Goal: Book appointment/travel/reservation

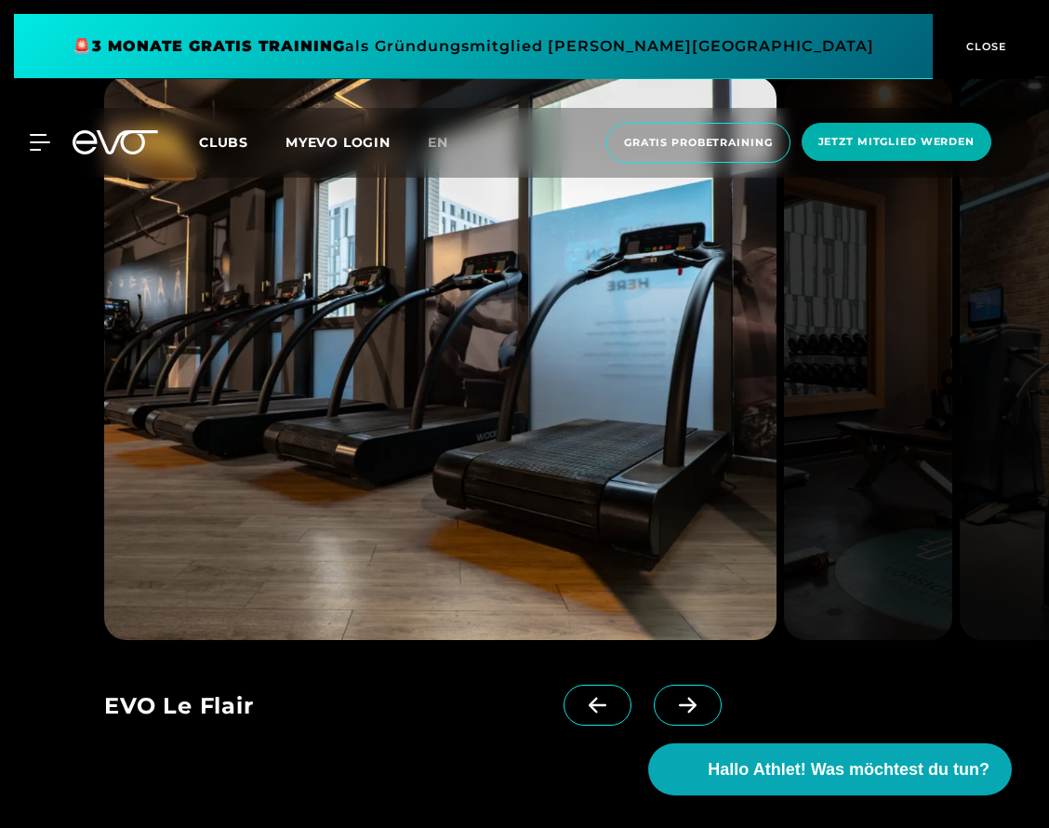
scroll to position [1683, 0]
click at [688, 694] on span at bounding box center [688, 704] width 68 height 41
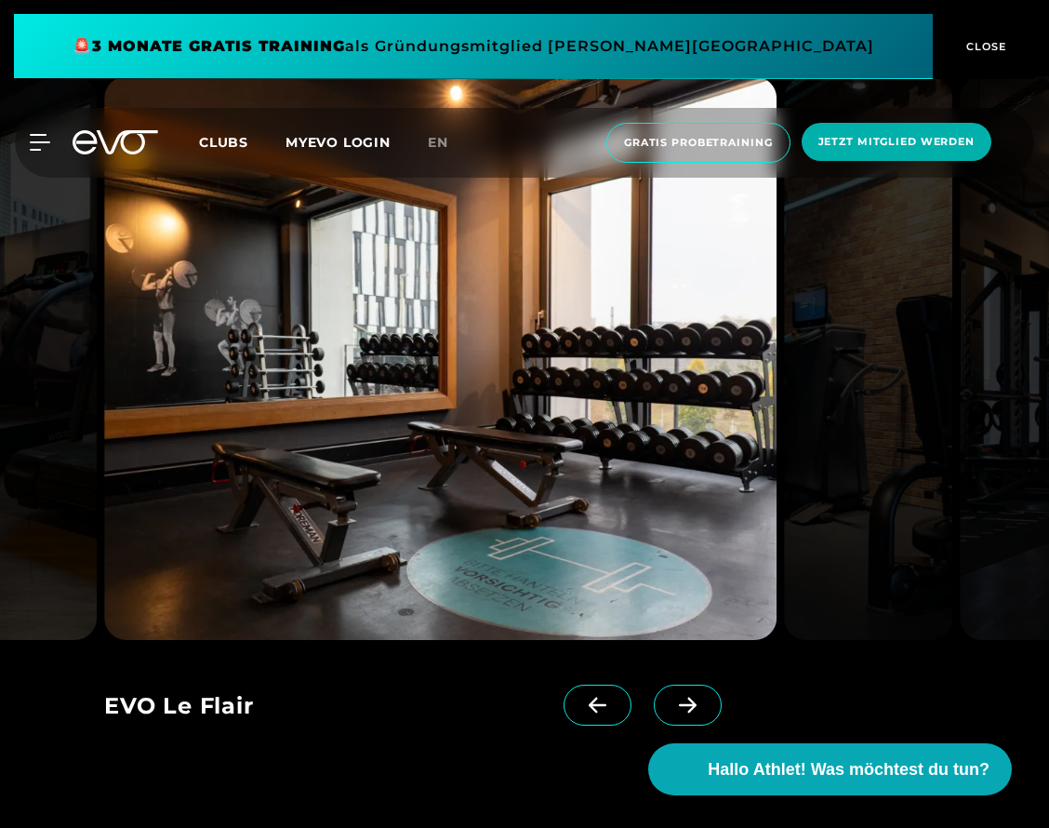
click at [688, 709] on icon at bounding box center [687, 704] width 33 height 17
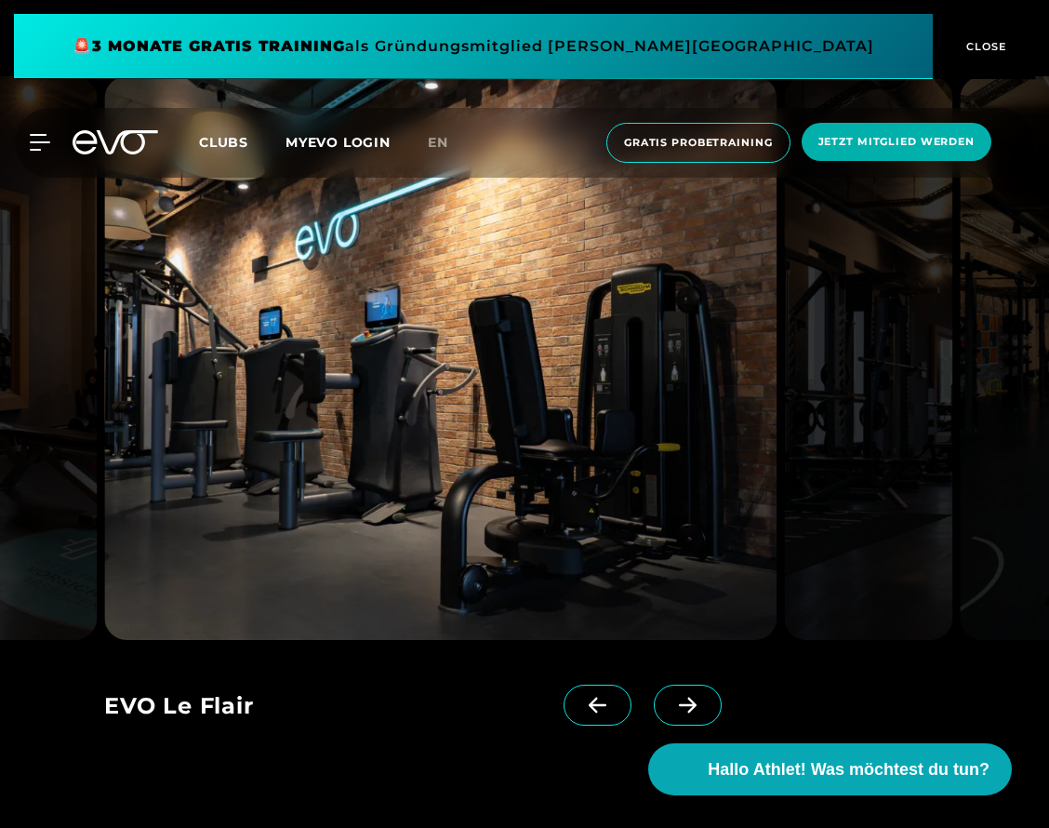
click at [689, 709] on icon at bounding box center [687, 704] width 33 height 17
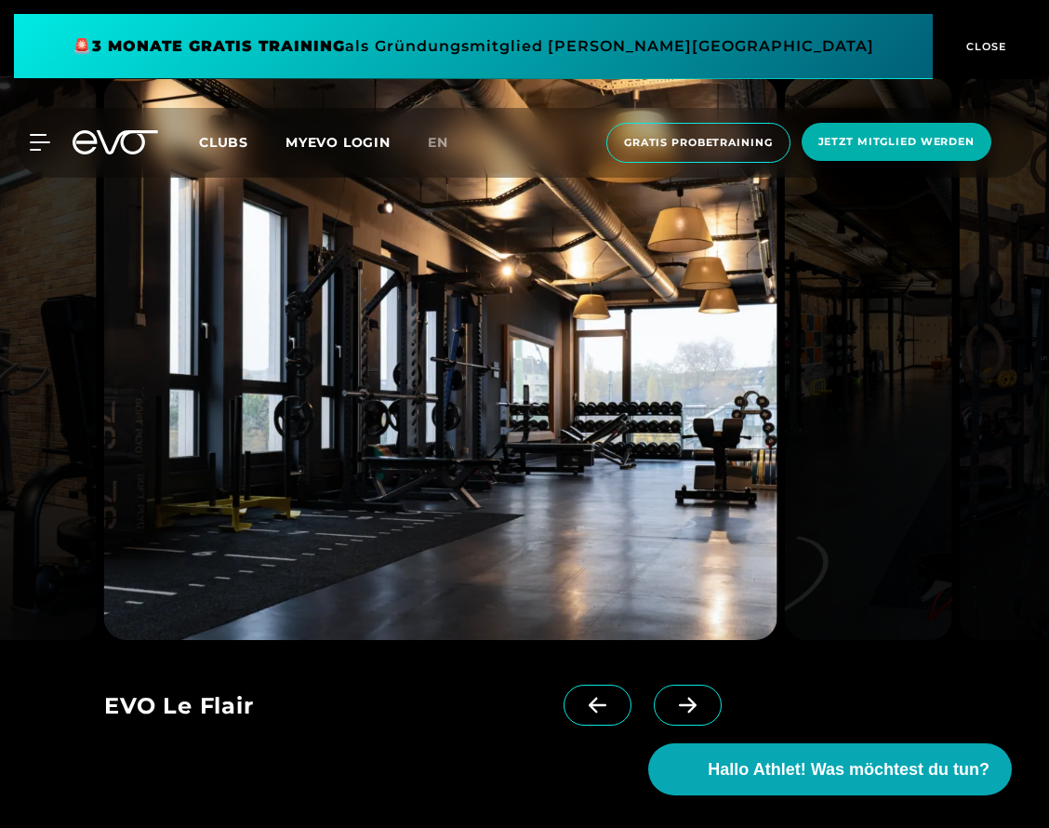
click at [689, 709] on icon at bounding box center [687, 704] width 33 height 17
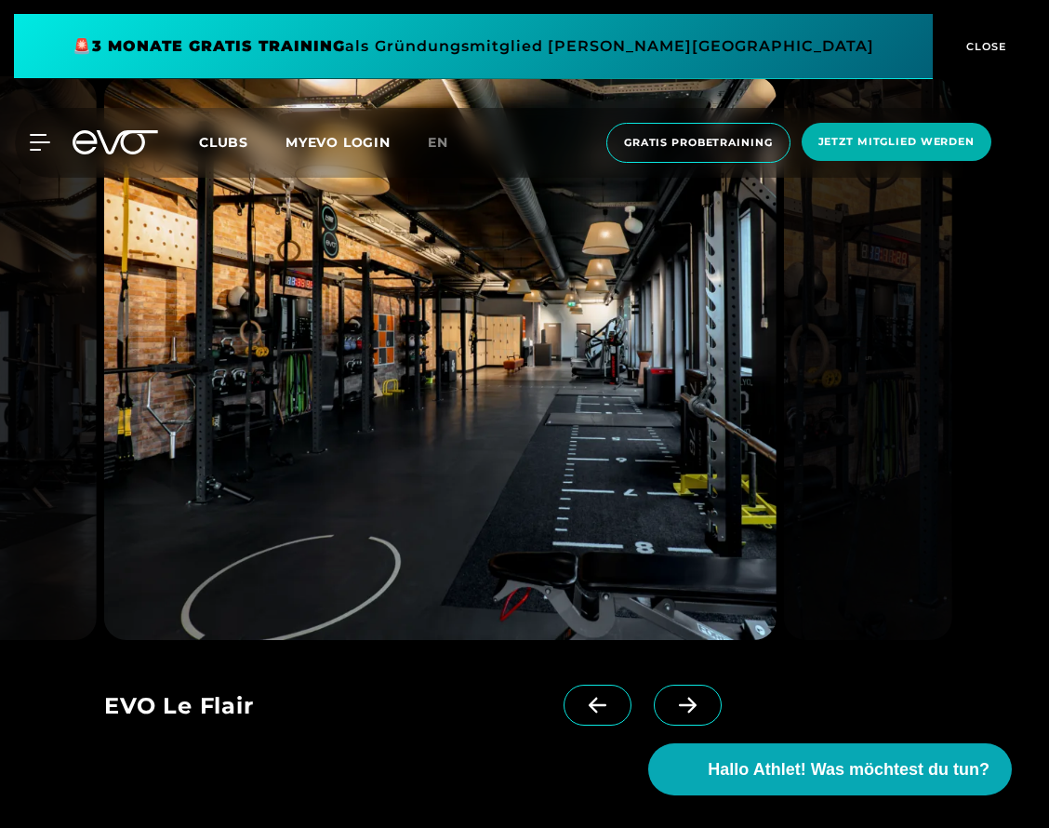
click at [689, 709] on icon at bounding box center [687, 704] width 33 height 17
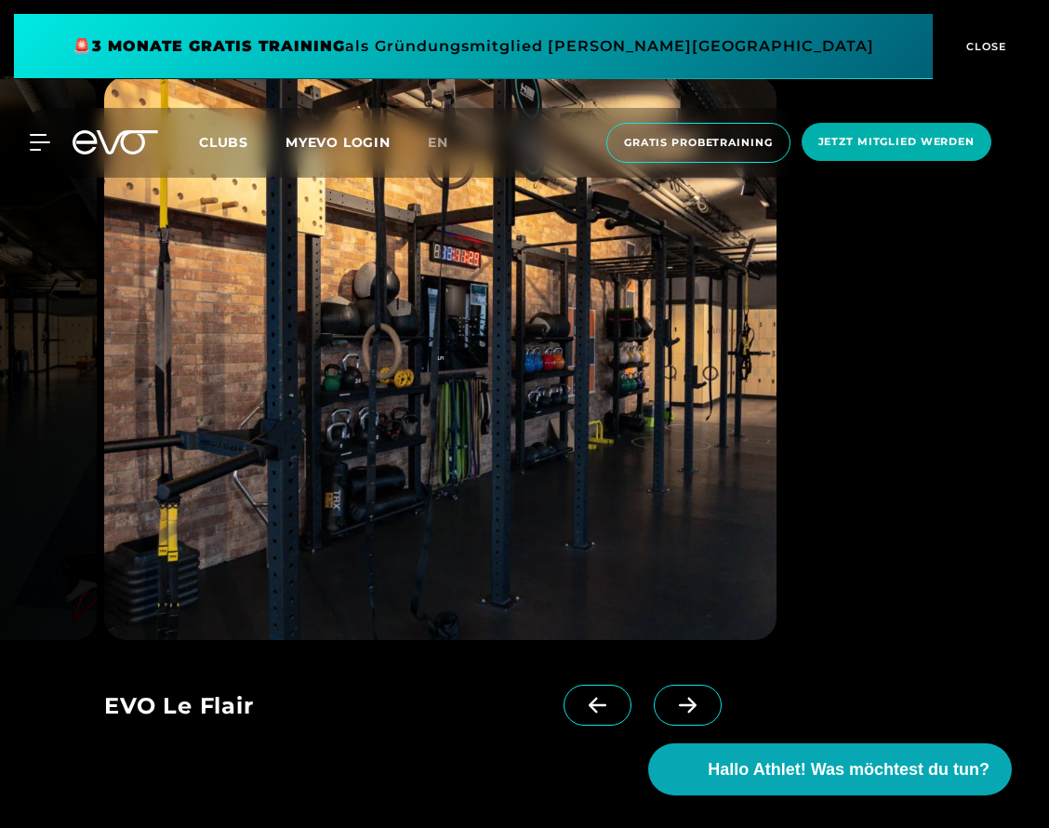
click at [689, 709] on icon at bounding box center [687, 704] width 33 height 17
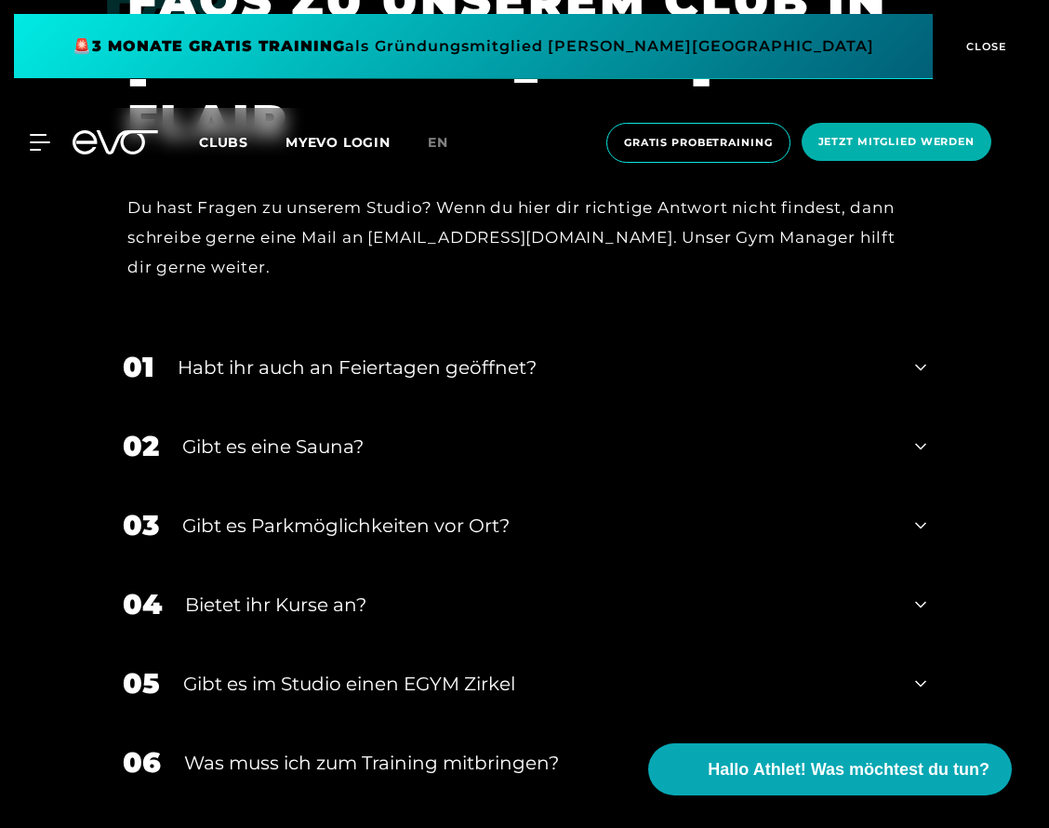
scroll to position [5917, 0]
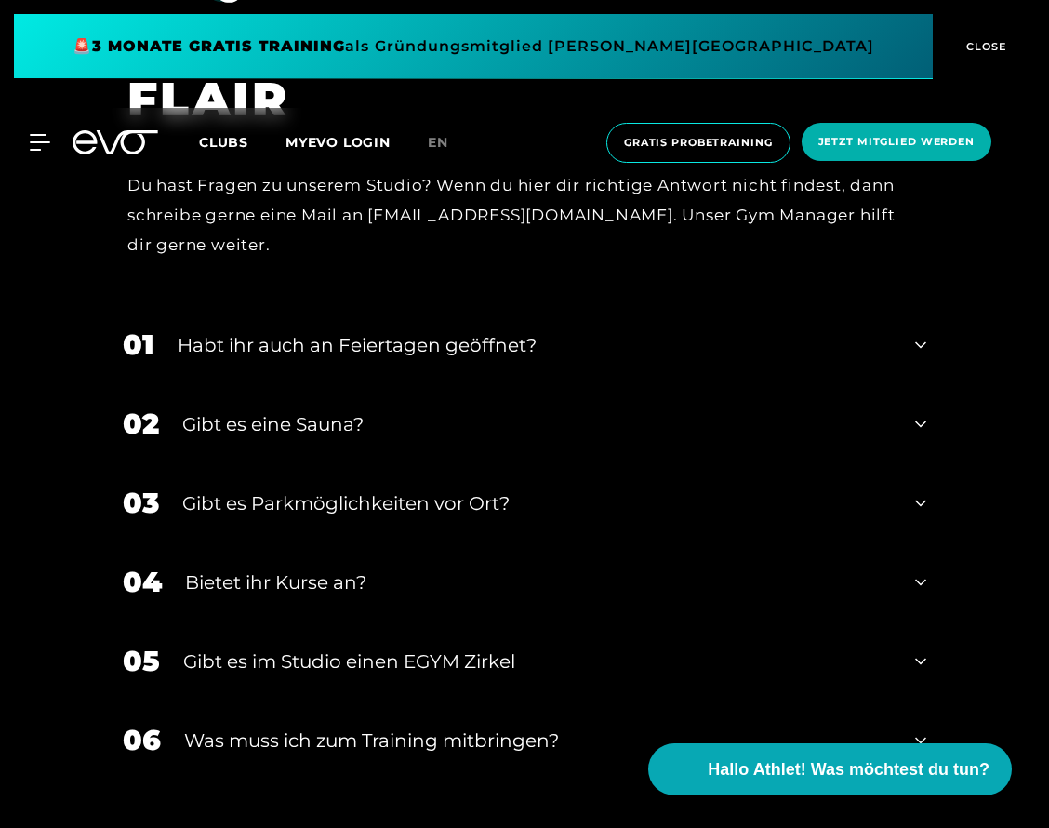
click at [929, 384] on div "02 Gibt es eine Sauna?" at bounding box center [524, 423] width 841 height 79
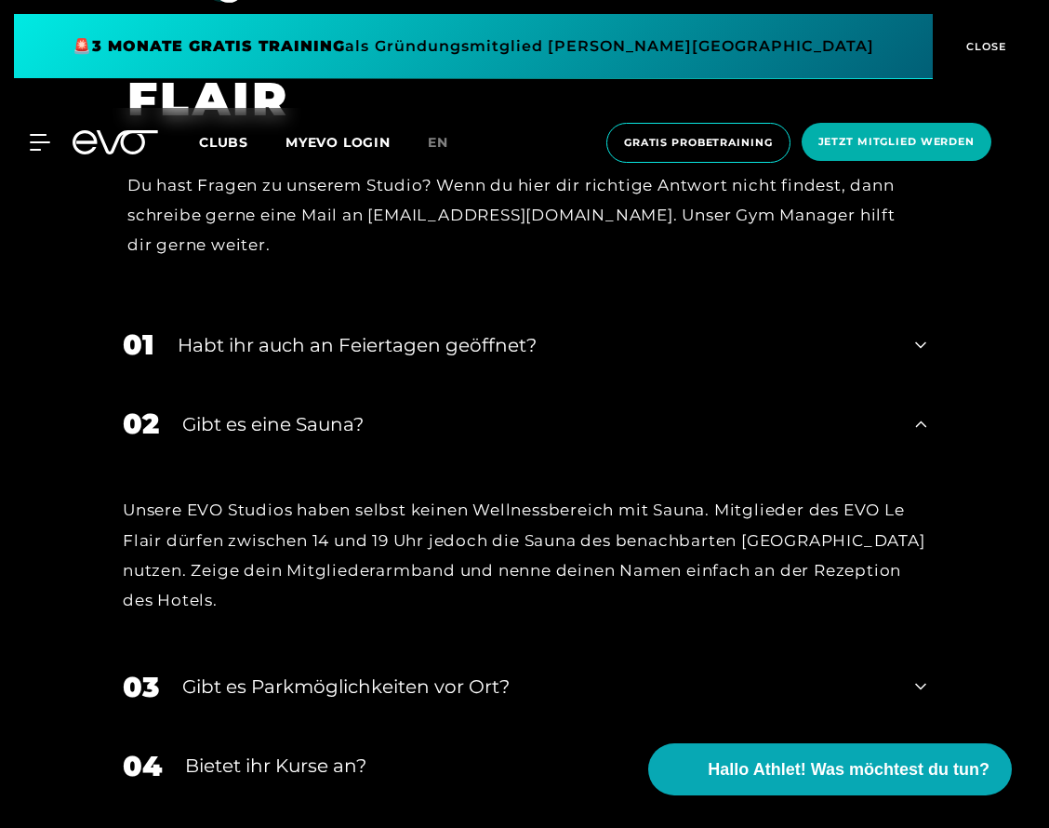
click at [923, 413] on icon at bounding box center [920, 424] width 11 height 22
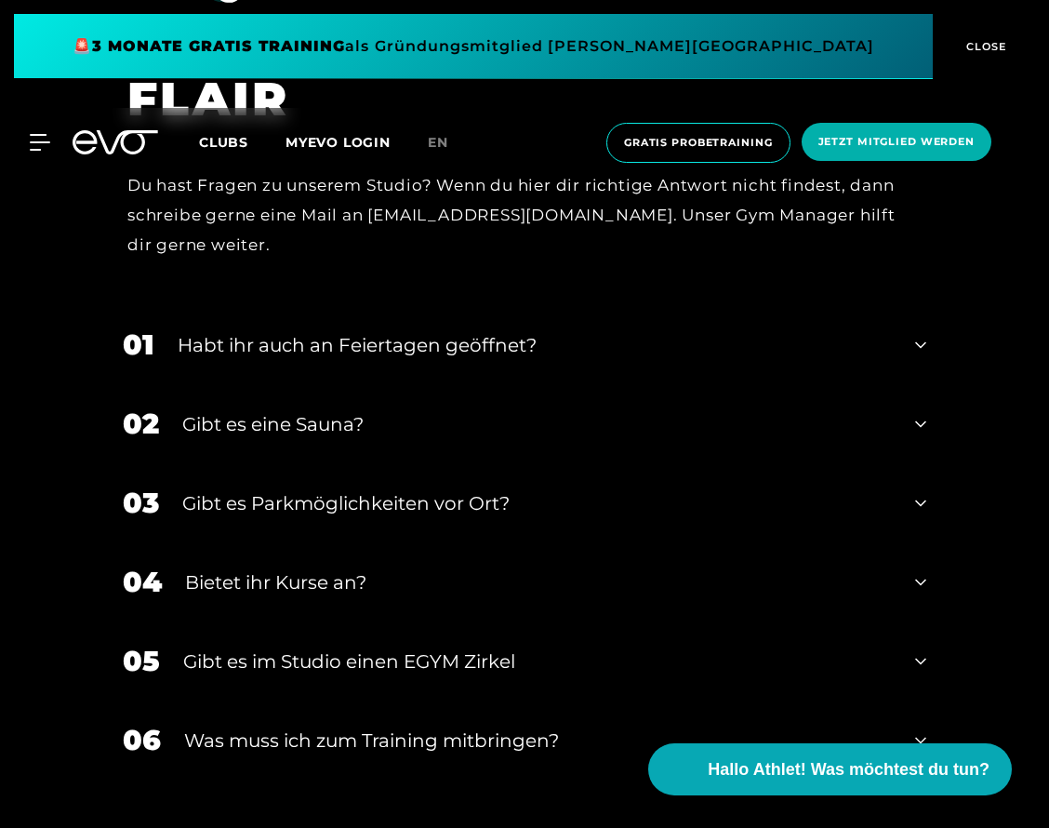
scroll to position [5918, 0]
click at [921, 333] on icon at bounding box center [920, 344] width 11 height 22
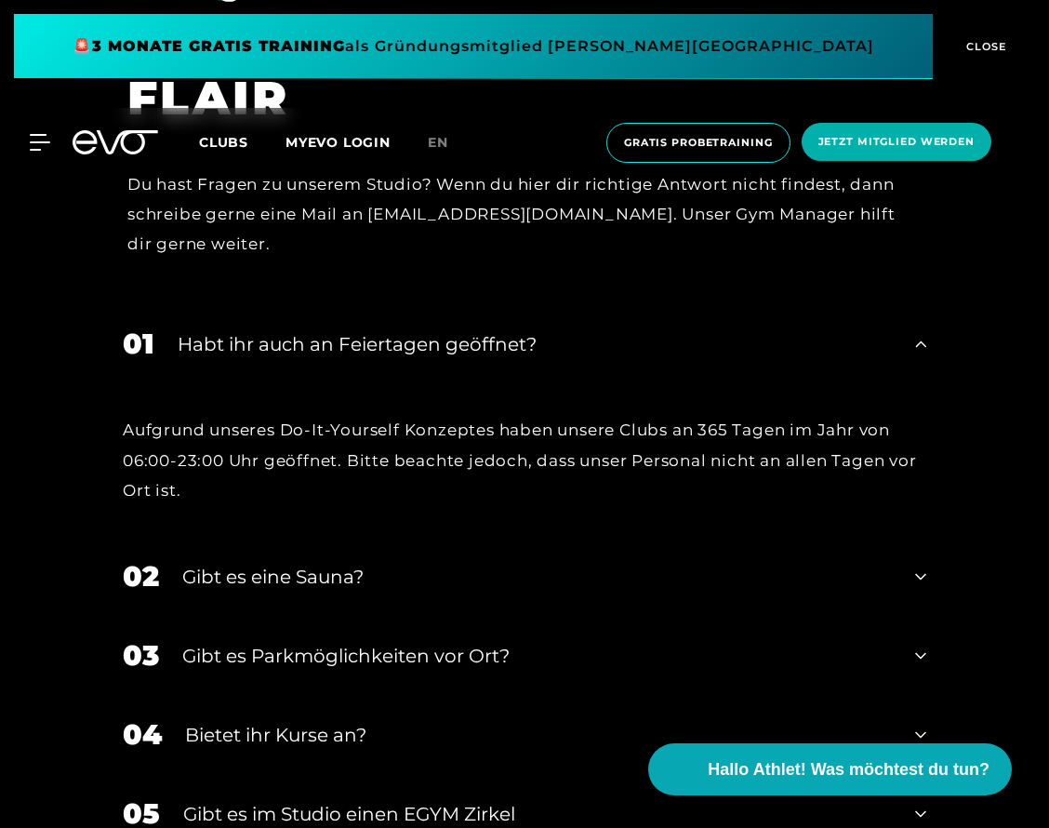
click at [929, 304] on div "01 Habt ihr auch an Feiertagen geöffnet?" at bounding box center [524, 343] width 841 height 79
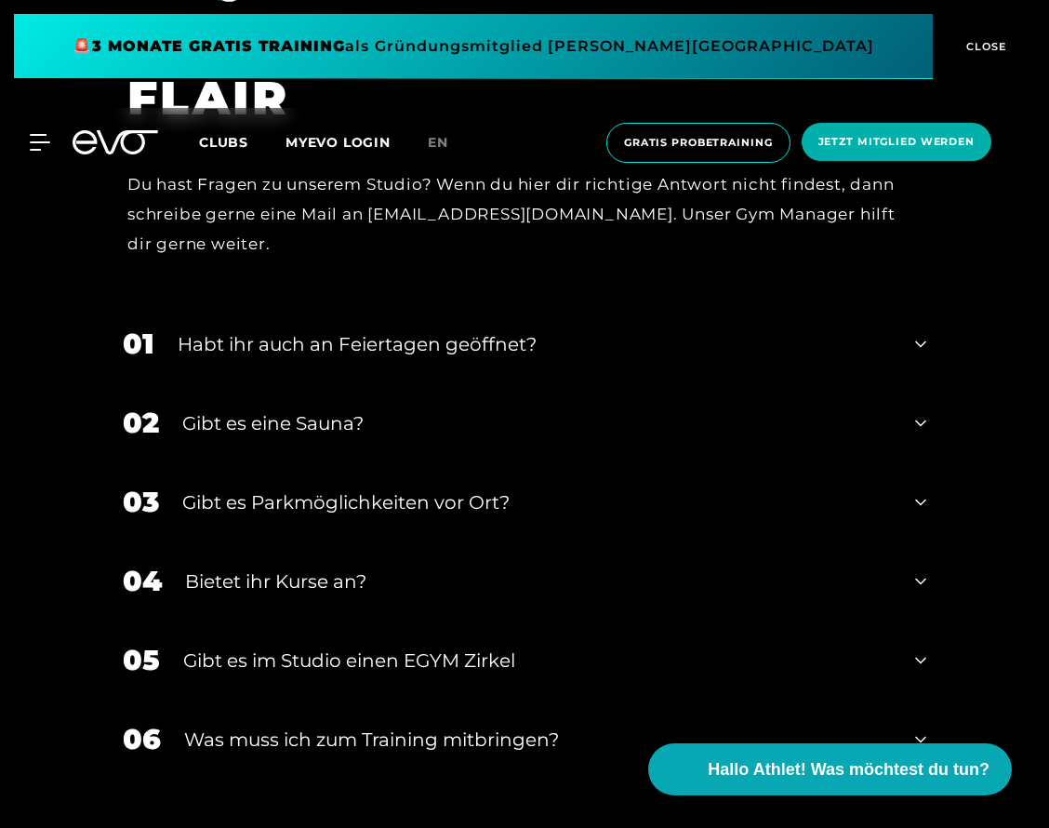
click at [912, 462] on div "03 Gibt es Parkmöglichkeiten vor Ort?" at bounding box center [524, 501] width 841 height 79
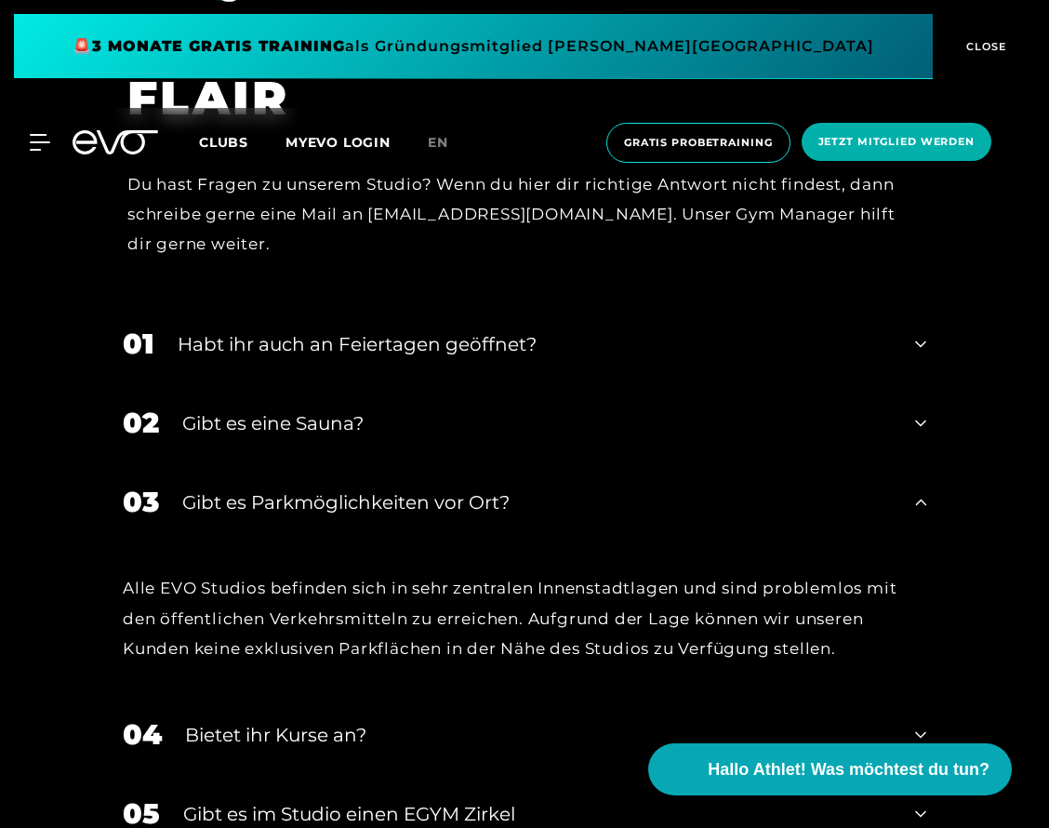
click at [912, 462] on div "03 Gibt es Parkmöglichkeiten vor Ort?" at bounding box center [524, 501] width 841 height 79
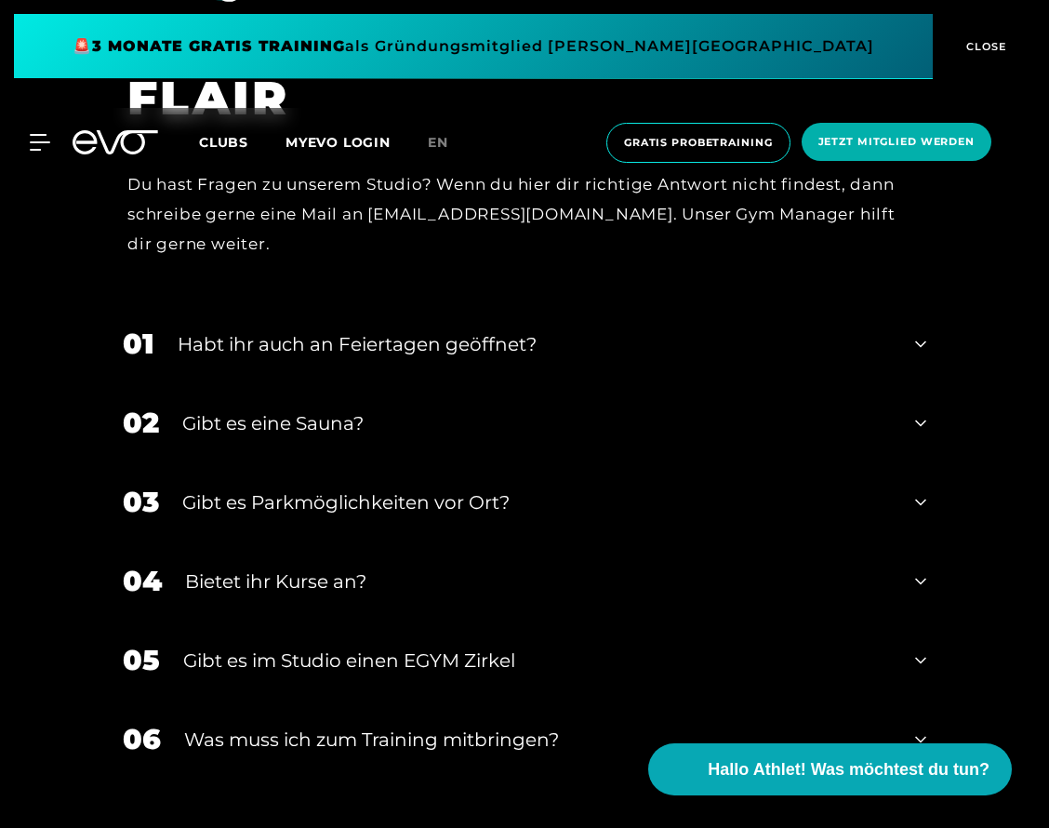
click at [919, 541] on div "04 Bietet ihr [DEMOGRAPHIC_DATA]?" at bounding box center [524, 580] width 841 height 79
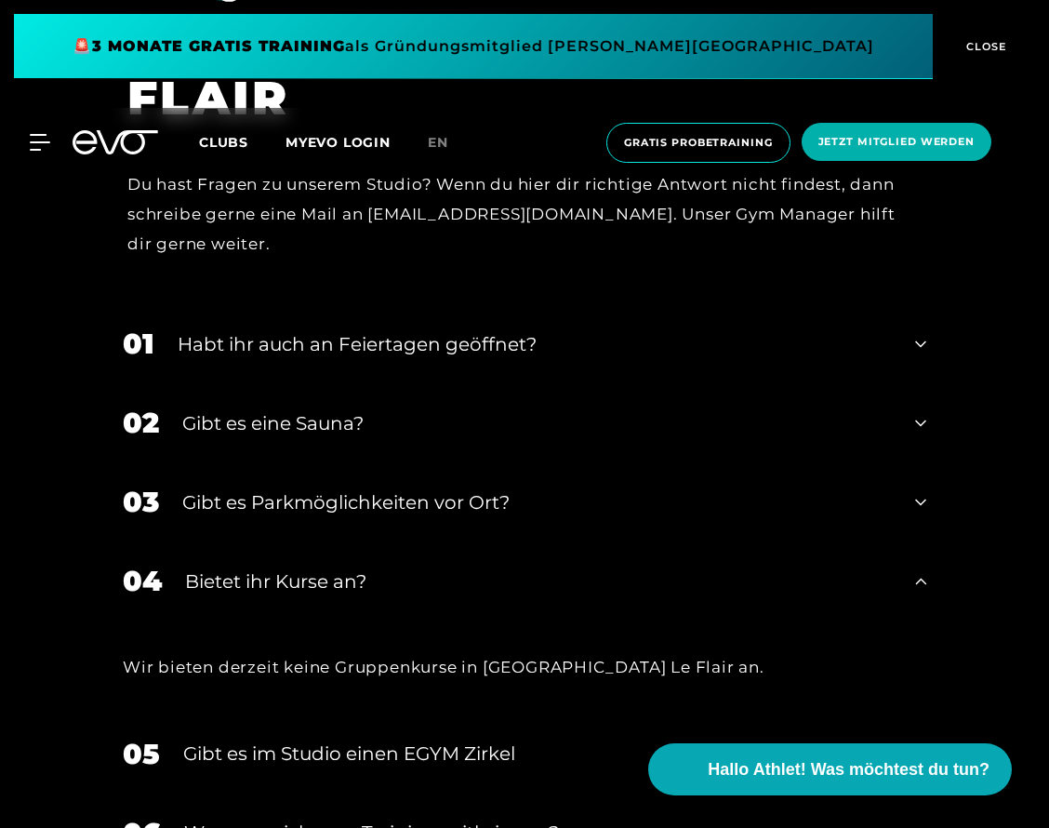
click at [919, 541] on div "04 Bietet ihr [DEMOGRAPHIC_DATA]?" at bounding box center [524, 580] width 841 height 79
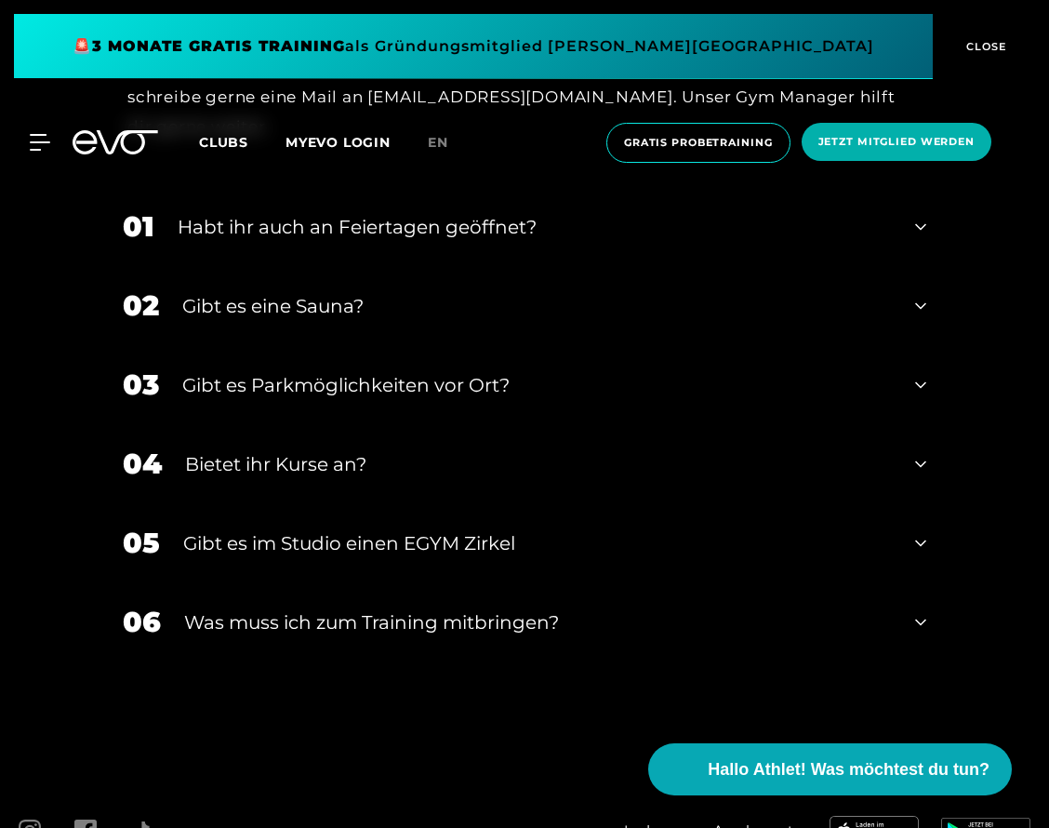
scroll to position [6039, 0]
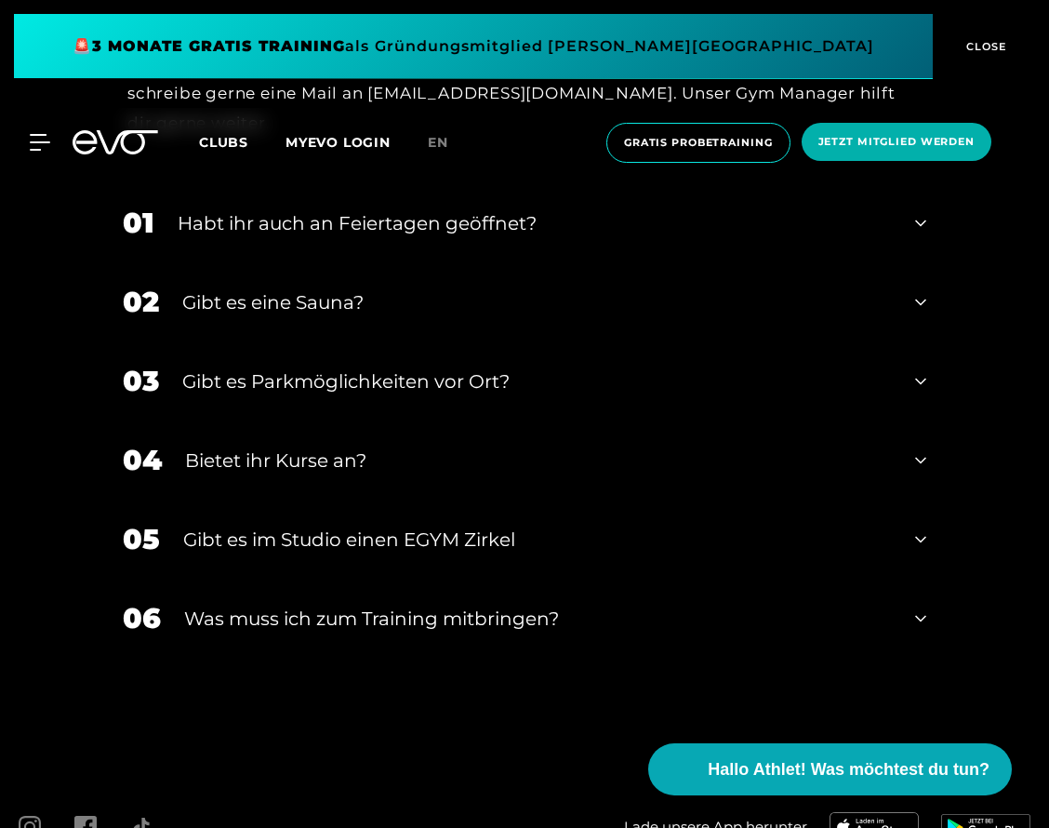
click at [927, 578] on div "06 Was muss ich zum Training mitbringen?" at bounding box center [524, 617] width 841 height 79
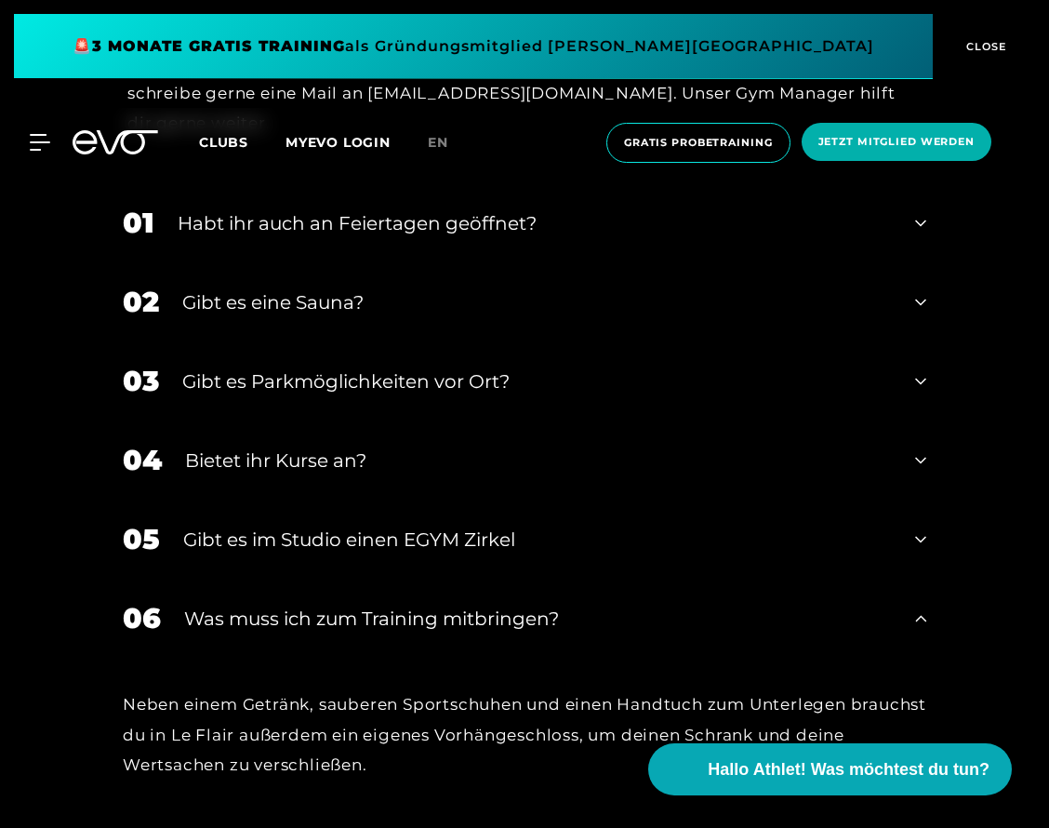
click at [928, 578] on div "06 Was muss ich zum Training mitbringen?" at bounding box center [524, 617] width 841 height 79
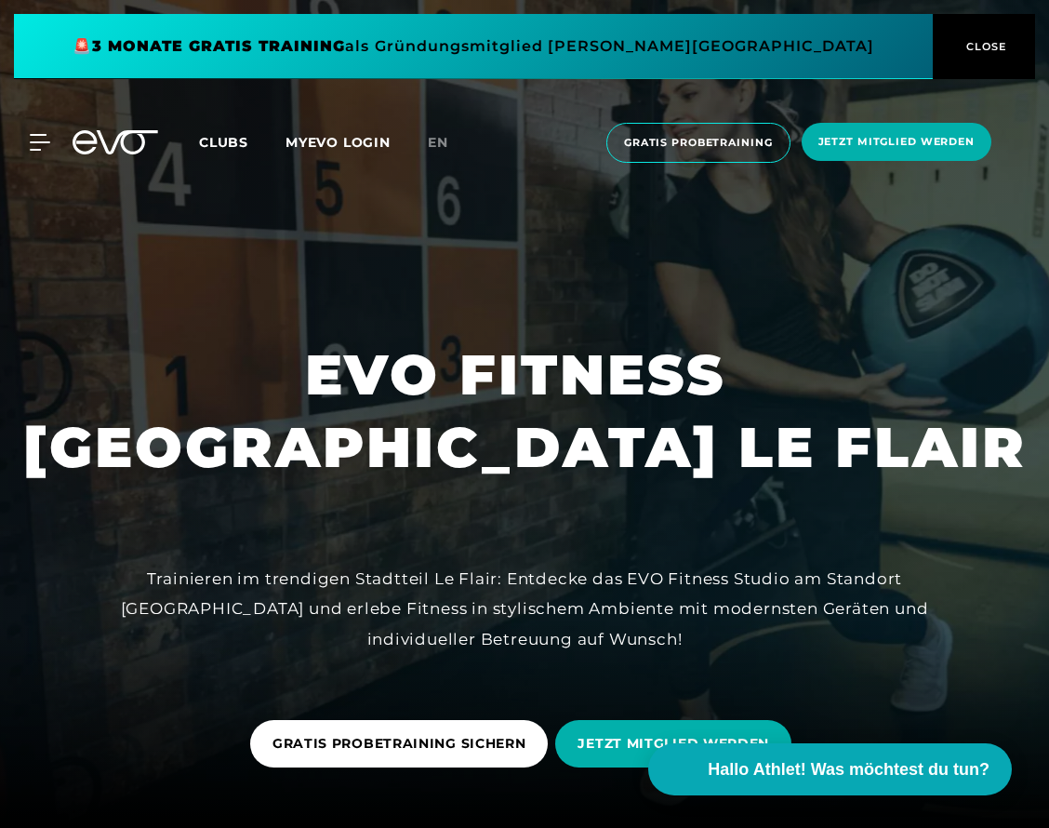
scroll to position [0, 0]
click at [669, 139] on span "Gratis Probetraining" at bounding box center [698, 143] width 149 height 16
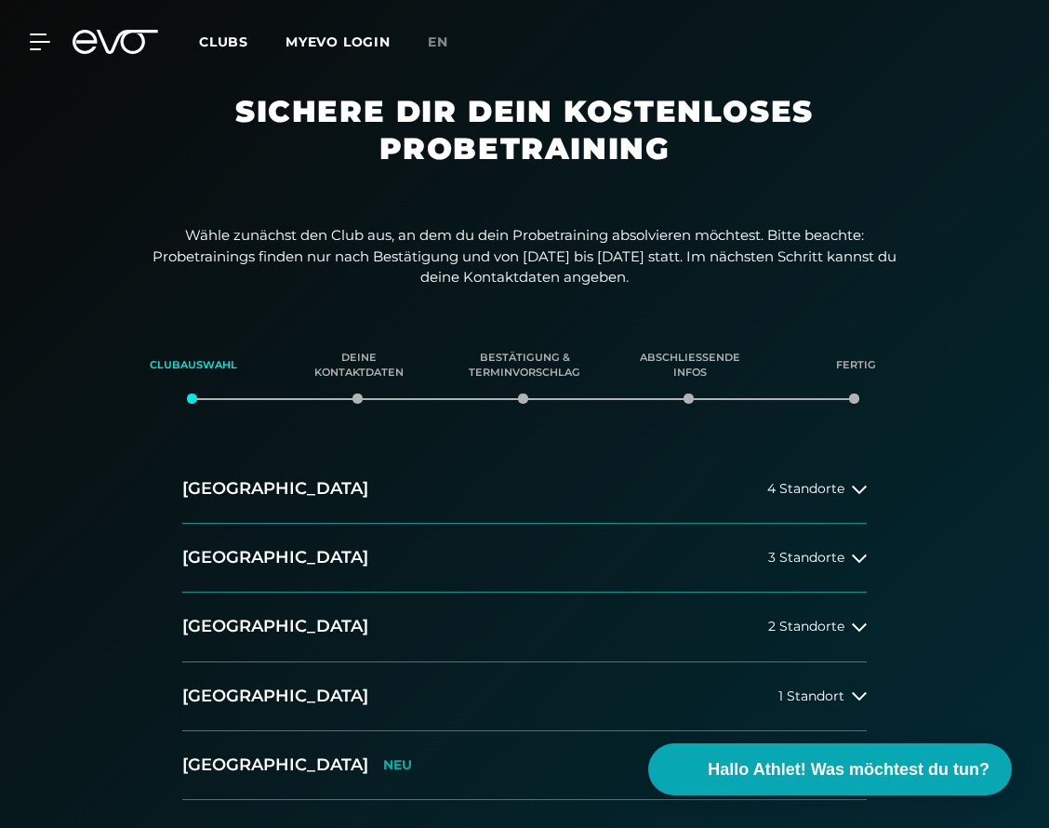
click at [206, 40] on span "Clubs" at bounding box center [223, 41] width 49 height 17
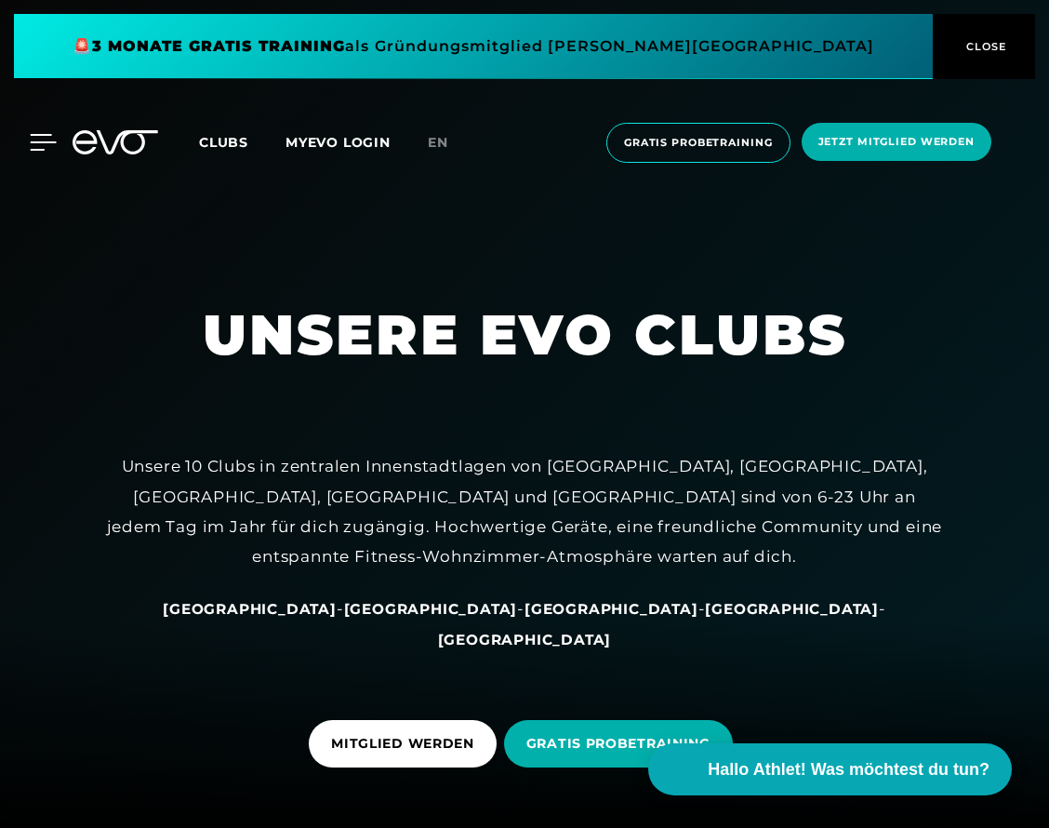
click at [33, 139] on icon at bounding box center [43, 142] width 27 height 17
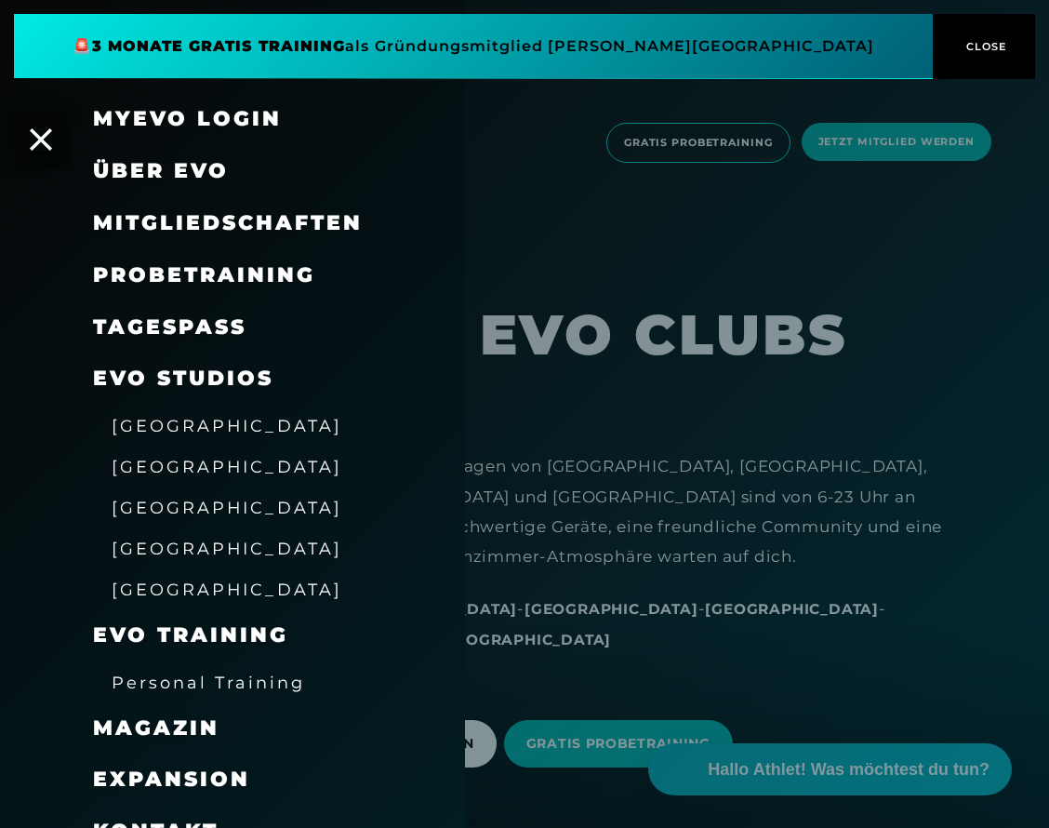
click at [204, 418] on span "[GEOGRAPHIC_DATA]" at bounding box center [227, 426] width 231 height 20
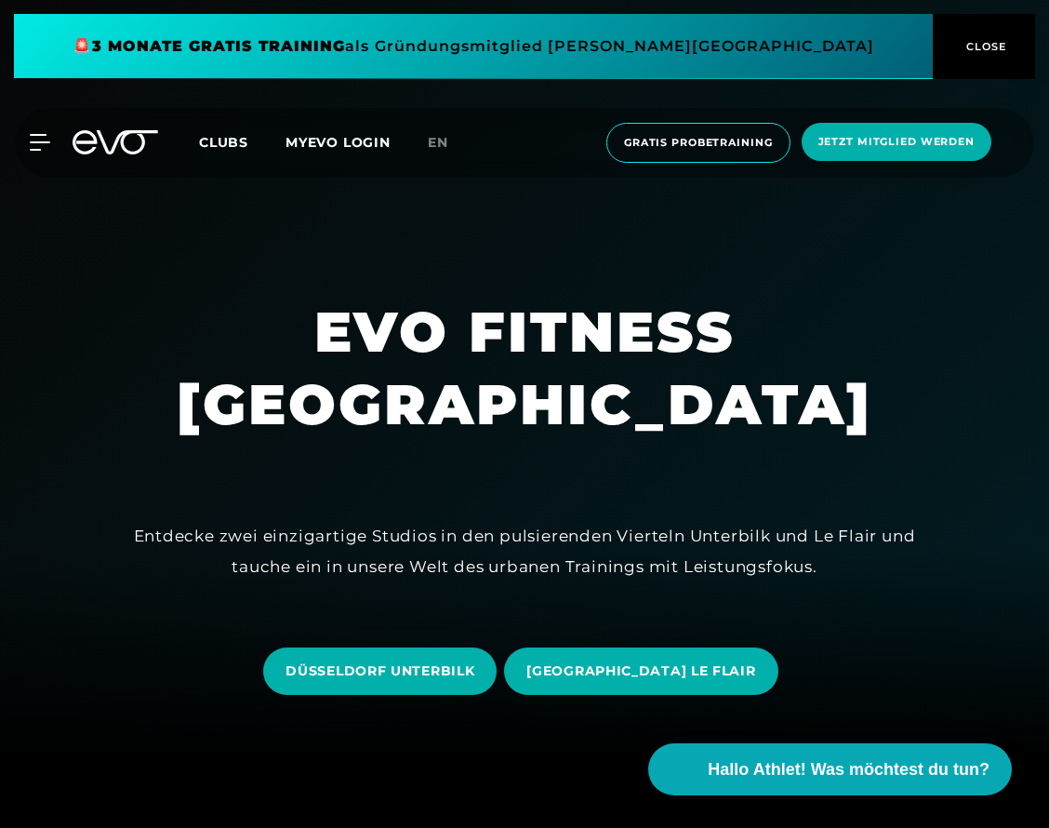
scroll to position [76, 0]
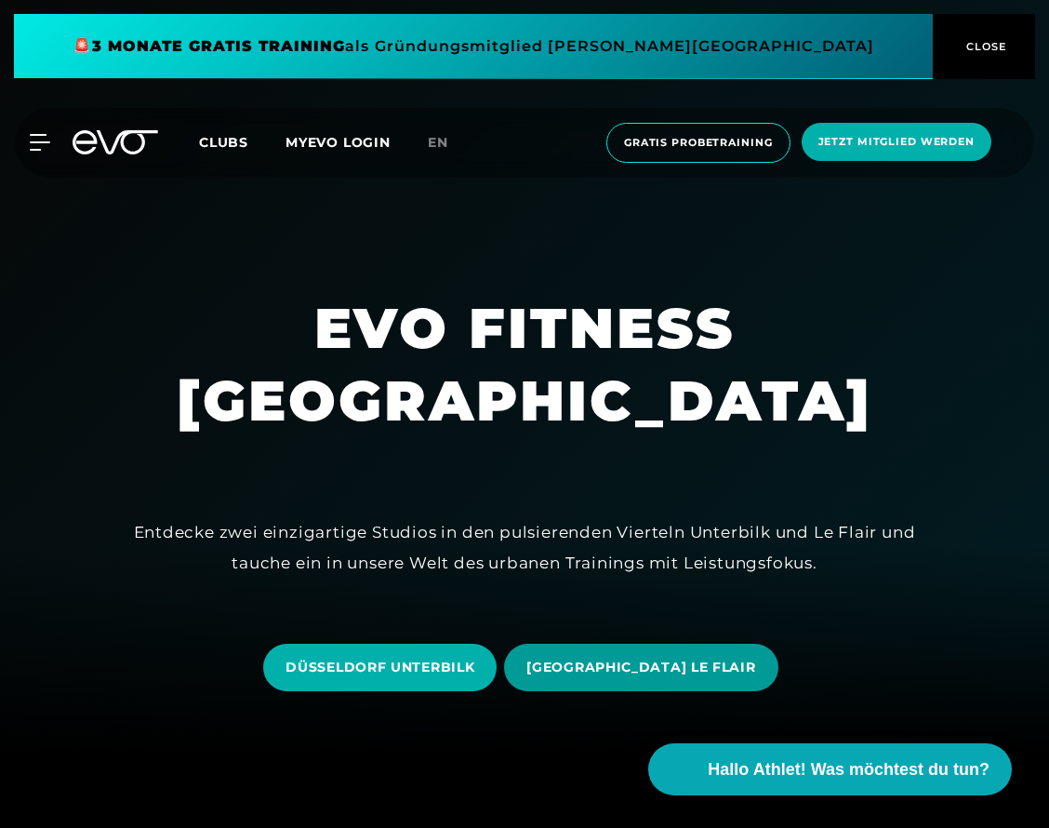
click at [613, 670] on span "[GEOGRAPHIC_DATA] LE FLAIR" at bounding box center [640, 667] width 229 height 20
